Goal: Task Accomplishment & Management: Use online tool/utility

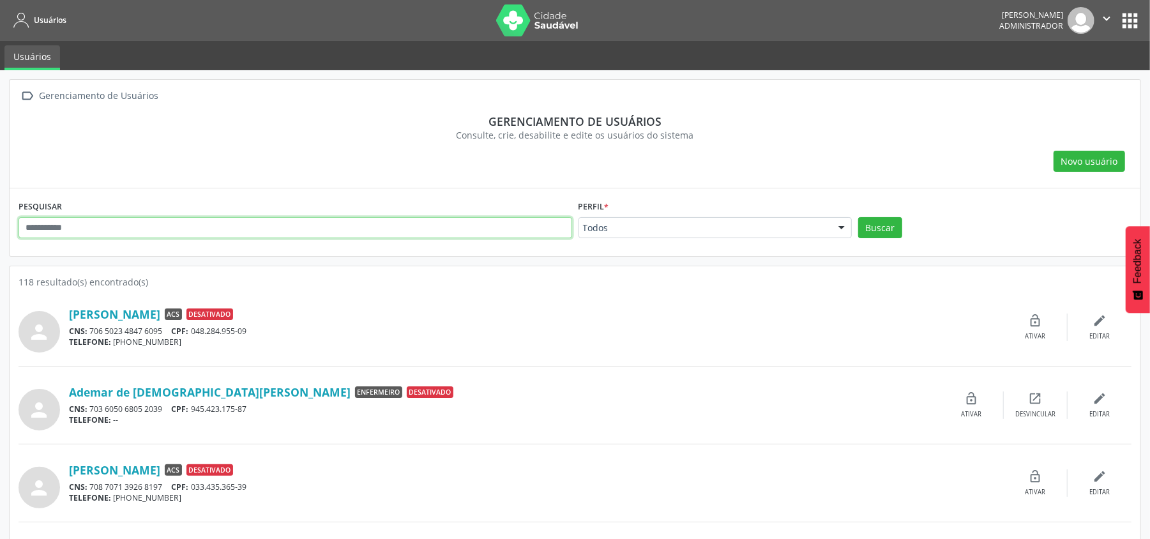
click at [211, 229] on input "text" at bounding box center [296, 228] width 554 height 22
type input "******"
click at [859, 217] on button "Buscar" at bounding box center [881, 228] width 44 height 22
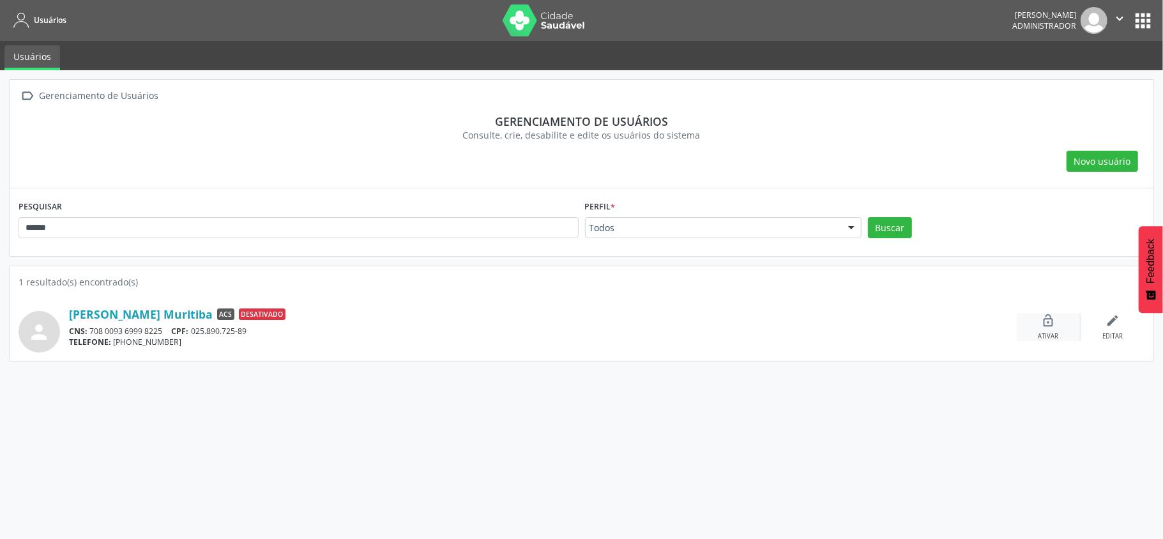
click at [1045, 326] on icon "lock_open" at bounding box center [1049, 321] width 14 height 14
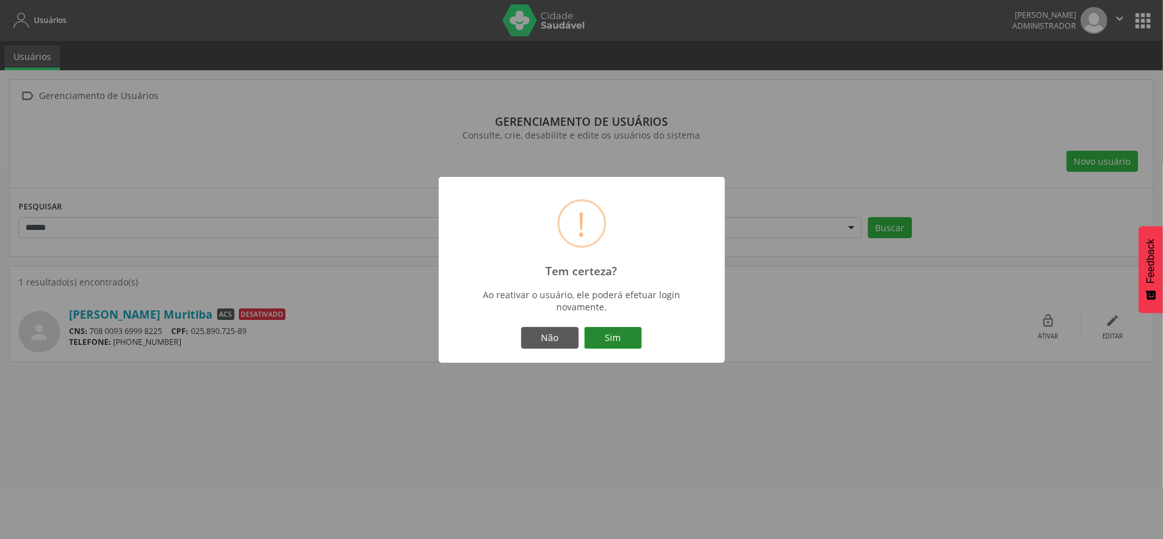
click at [621, 344] on button "Sim" at bounding box center [613, 338] width 57 height 22
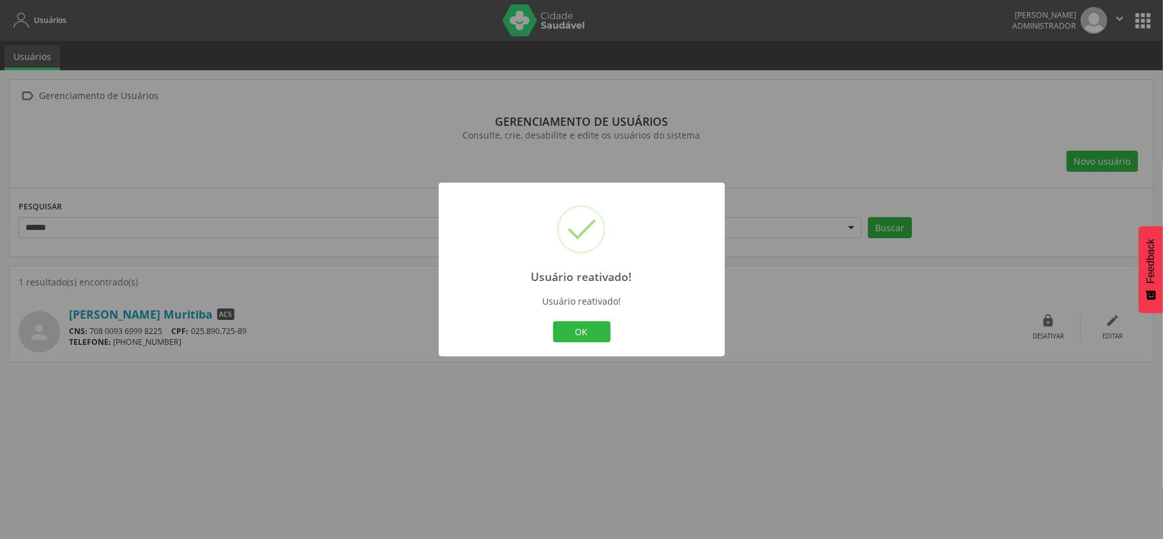
click at [590, 318] on div "OK Cancel" at bounding box center [582, 331] width 264 height 27
drag, startPoint x: 603, startPoint y: 322, endPoint x: 607, endPoint y: 291, distance: 30.9
click at [601, 322] on button "OK" at bounding box center [581, 332] width 57 height 22
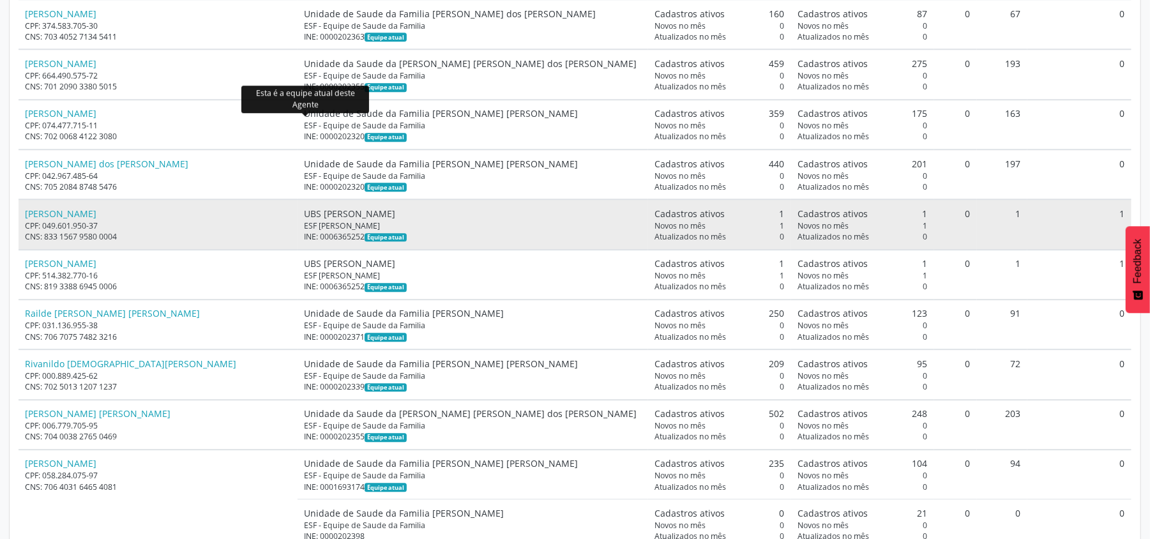
scroll to position [2525, 0]
